Goal: Browse casually: Explore the website without a specific task or goal

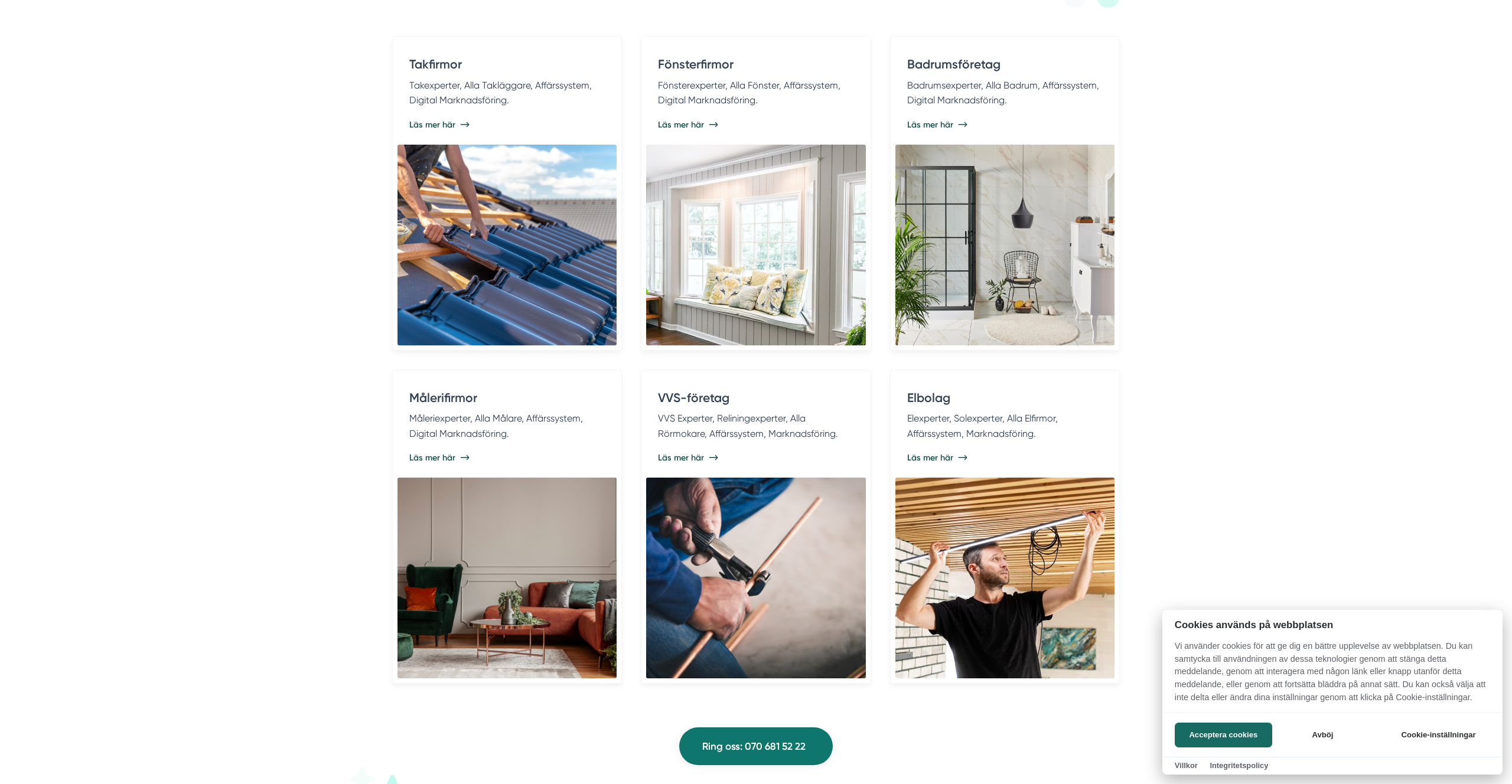
scroll to position [2456, 0]
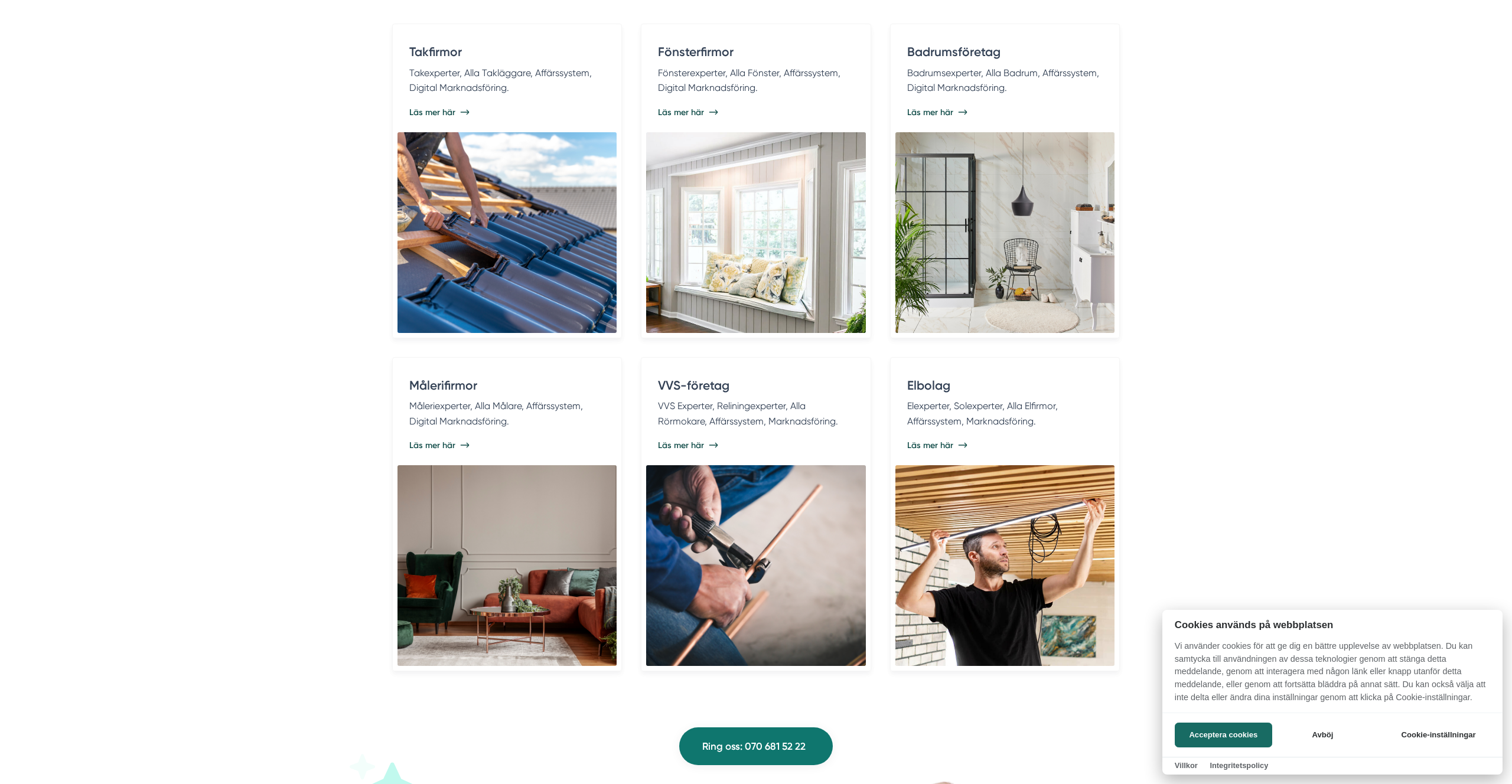
click at [709, 249] on div at bounding box center [756, 392] width 1512 height 784
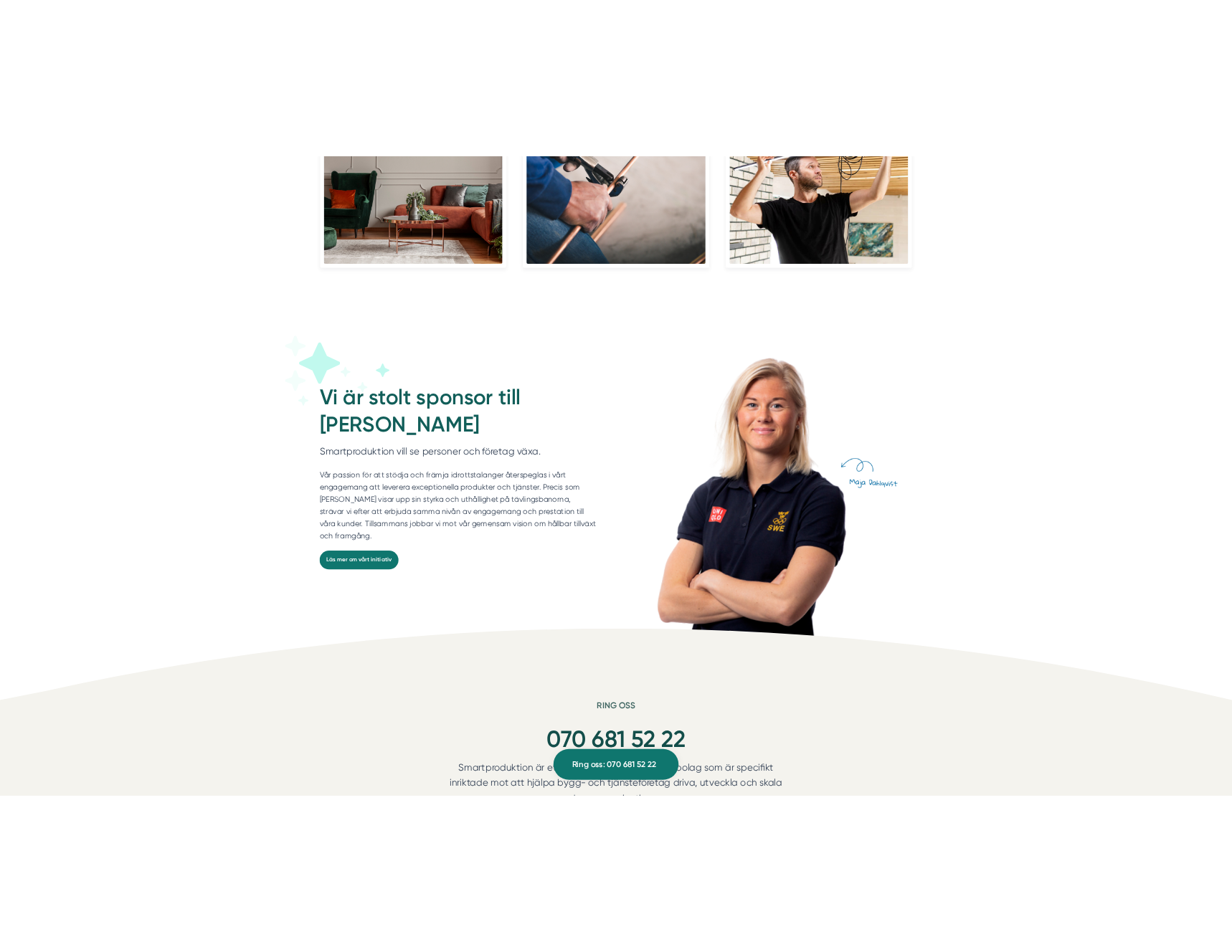
scroll to position [3626, 0]
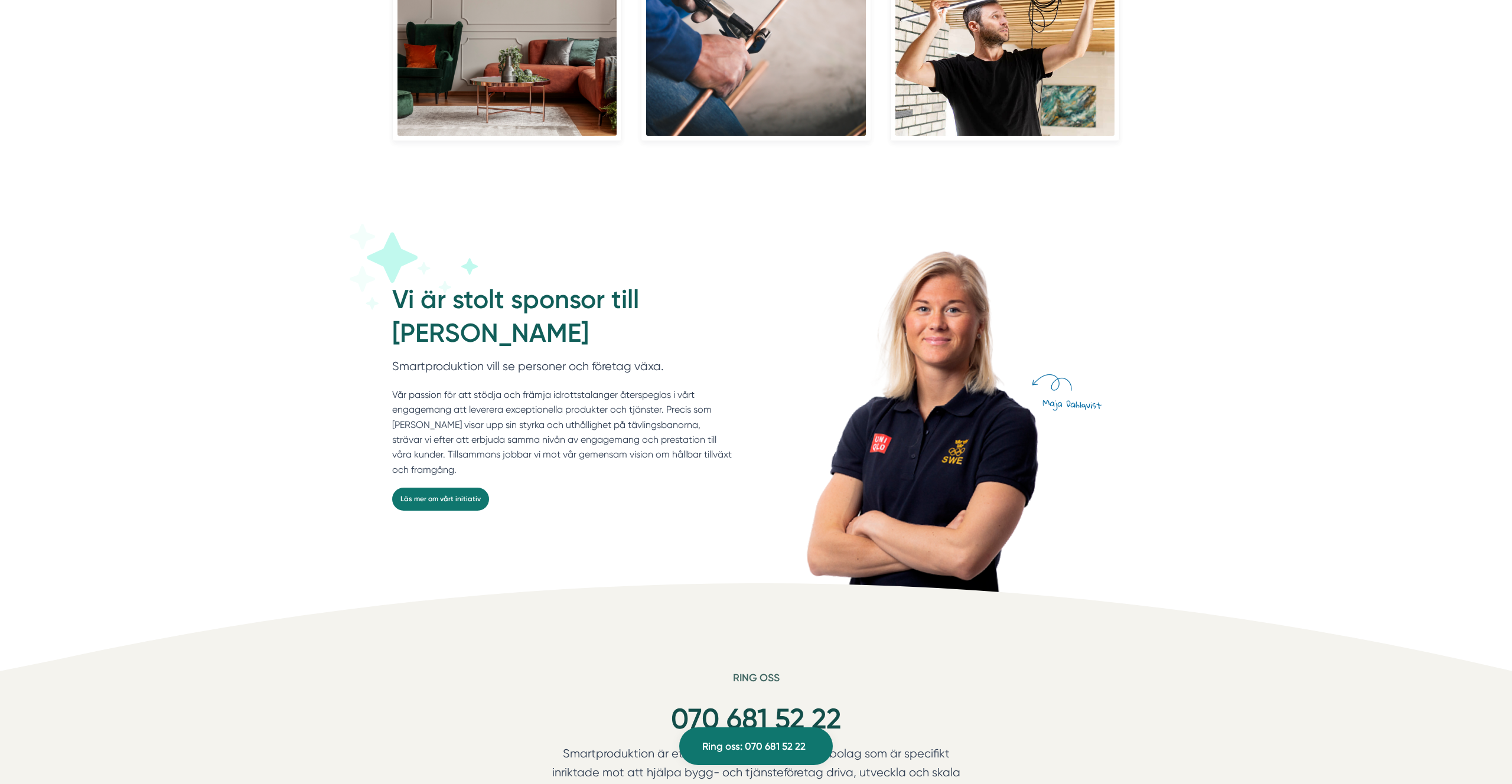
click at [562, 285] on h2 "Vi är stolt sponsor till [PERSON_NAME]" at bounding box center [562, 320] width 340 height 75
click at [561, 285] on h2 "Vi är stolt sponsor till [PERSON_NAME]" at bounding box center [562, 320] width 340 height 75
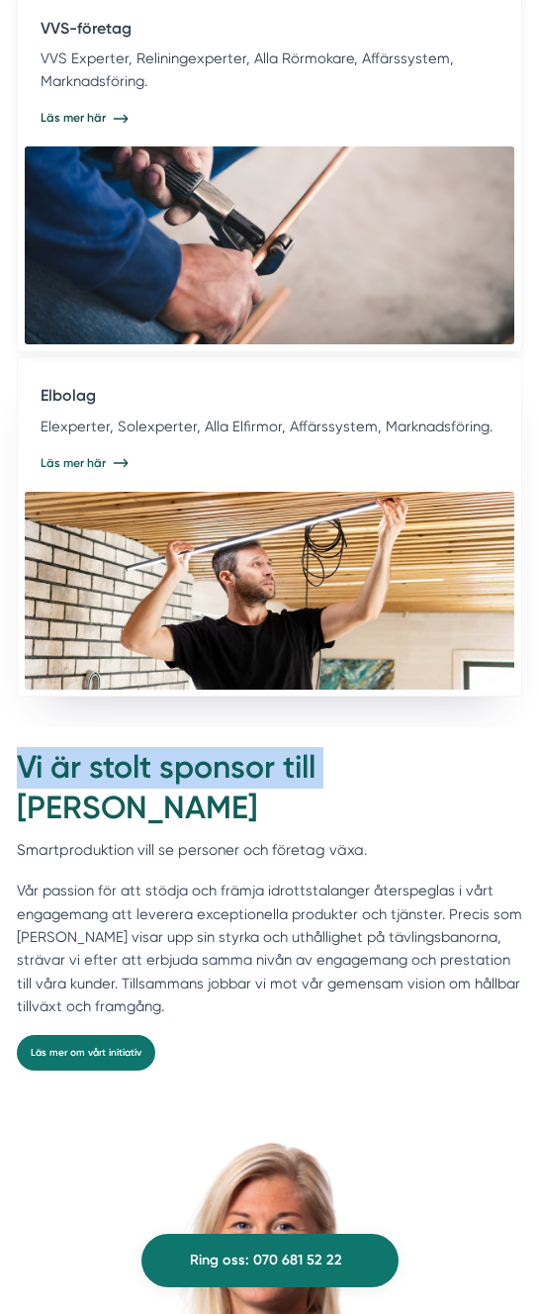
scroll to position [6668, 0]
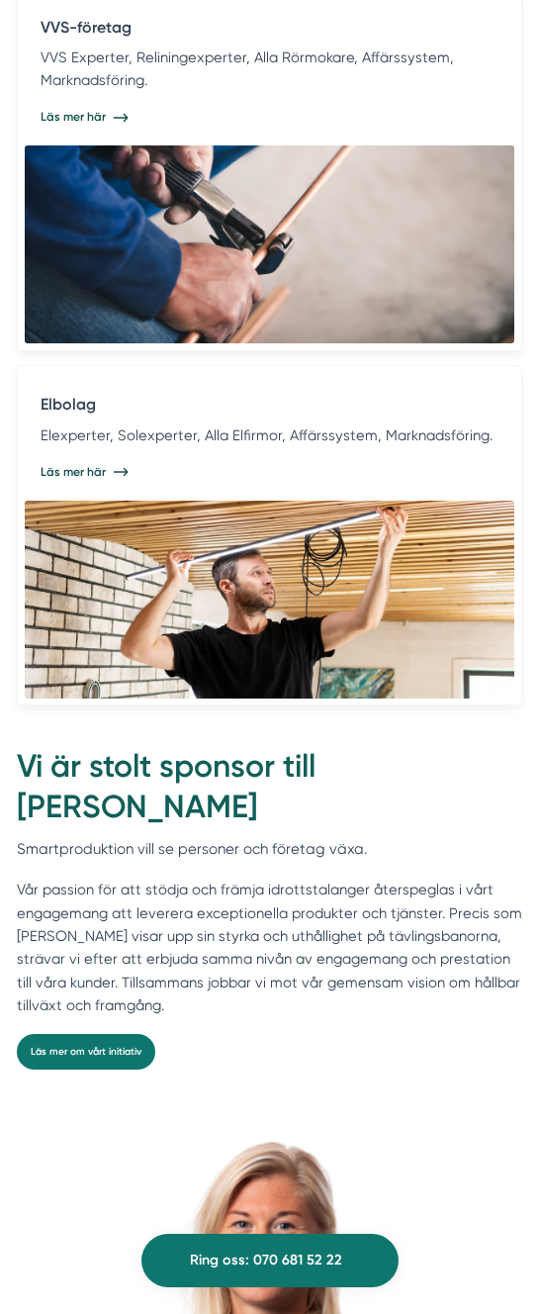
click at [197, 781] on h2 "Vi är stolt sponsor till [PERSON_NAME]" at bounding box center [270, 792] width 506 height 92
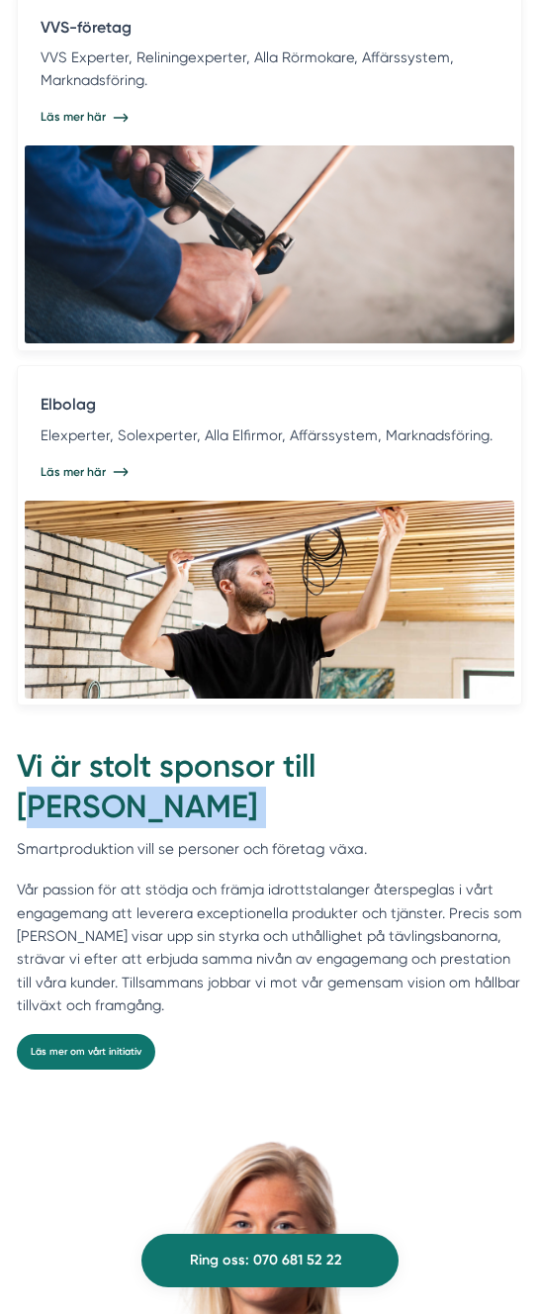
click at [197, 781] on h2 "Vi är stolt sponsor till [PERSON_NAME]" at bounding box center [270, 792] width 506 height 92
click at [196, 747] on h2 "Vi är stolt sponsor till [PERSON_NAME]" at bounding box center [270, 792] width 506 height 92
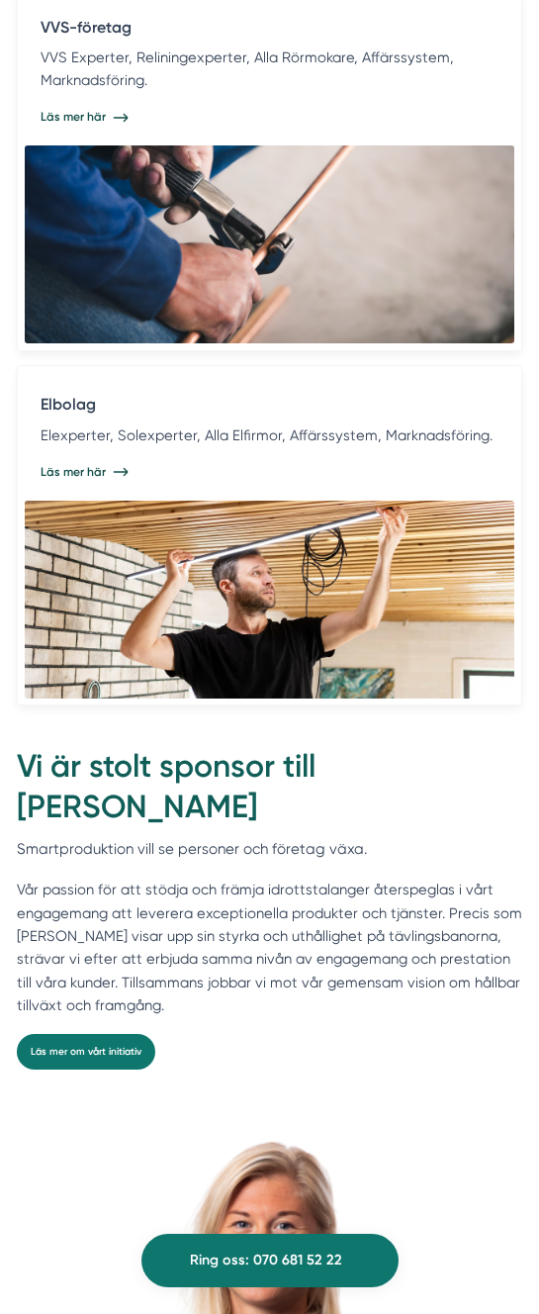
click at [196, 747] on h2 "Vi är stolt sponsor till [PERSON_NAME]" at bounding box center [270, 792] width 506 height 92
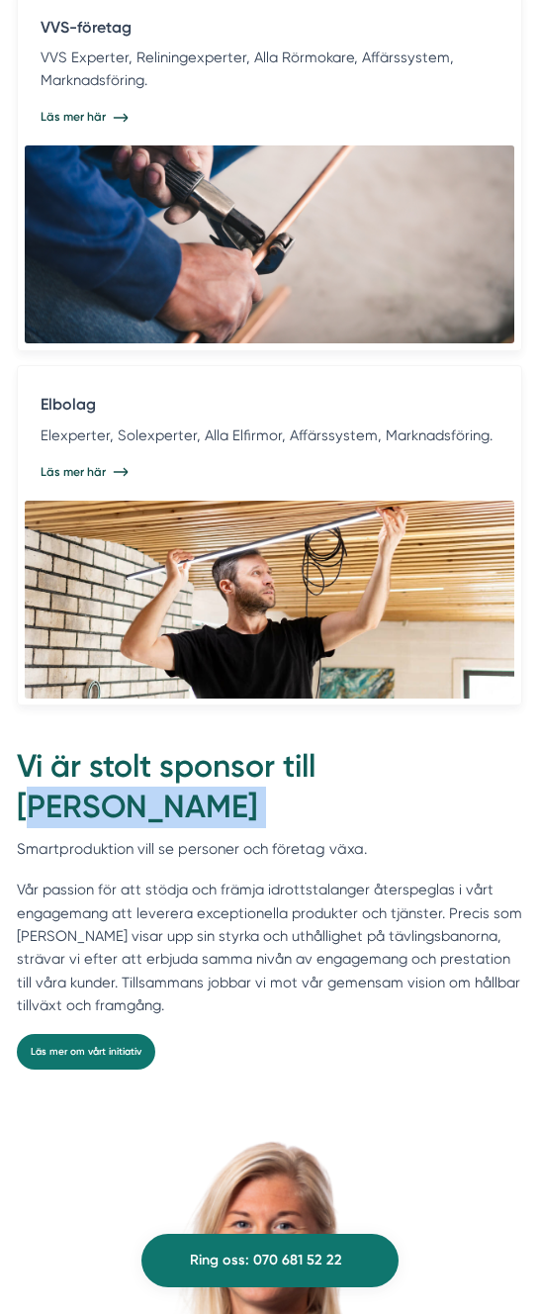
click at [196, 747] on h2 "Vi är stolt sponsor till [PERSON_NAME]" at bounding box center [270, 792] width 506 height 92
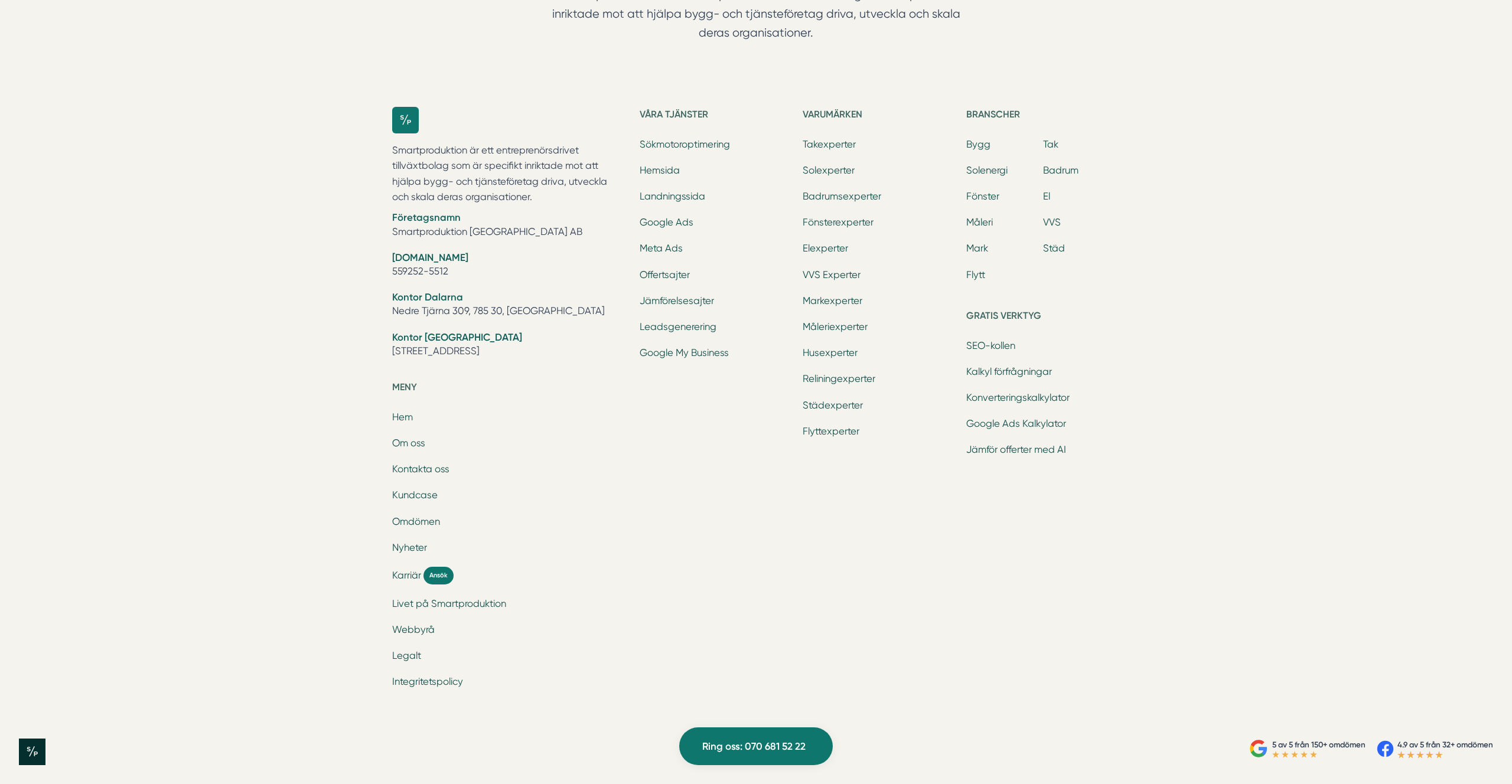
scroll to position [3745, 0]
